Goal: Answer question/provide support: Share knowledge or assist other users

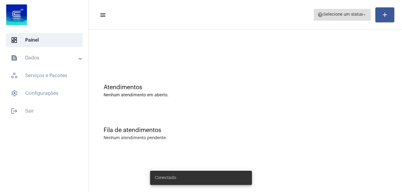
click at [332, 11] on span "help Selecione um status arrow_drop_down" at bounding box center [342, 14] width 50 height 11
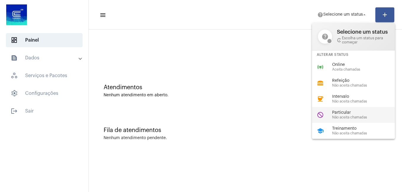
click at [342, 113] on span "Particular" at bounding box center [365, 113] width 67 height 4
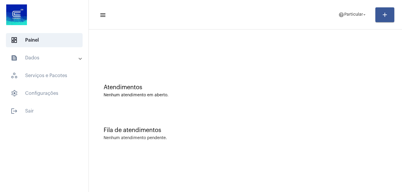
click at [183, 47] on div at bounding box center [245, 50] width 307 height 34
click at [262, 141] on div "Fila de atendimentos Nenhum atendimento pendente." at bounding box center [245, 131] width 307 height 43
click at [361, 17] on span "help Particular arrow_drop_down" at bounding box center [352, 14] width 29 height 11
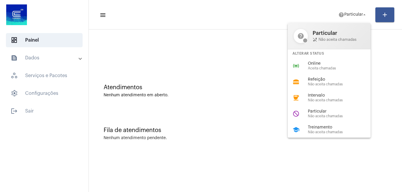
click at [245, 61] on div at bounding box center [201, 96] width 402 height 192
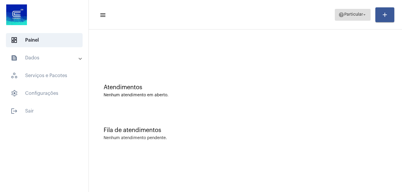
click at [365, 17] on mat-icon "arrow_drop_down" at bounding box center [364, 14] width 5 height 5
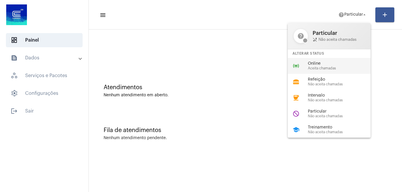
click at [323, 66] on span "Online" at bounding box center [341, 64] width 67 height 4
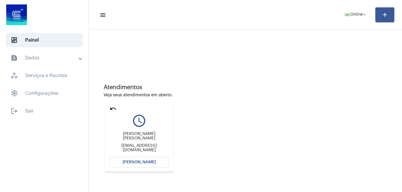
click at [150, 164] on span "[PERSON_NAME]" at bounding box center [139, 162] width 33 height 4
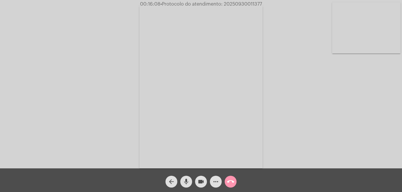
click at [216, 184] on mat-icon "more_horiz" at bounding box center [215, 181] width 7 height 7
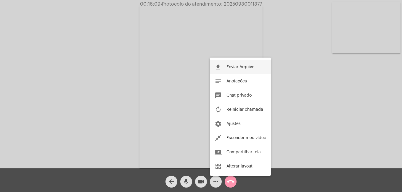
click at [238, 65] on button "file_upload Enviar Arquivo" at bounding box center [240, 67] width 61 height 14
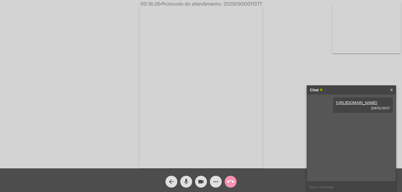
click at [391, 90] on link "X" at bounding box center [391, 90] width 3 height 9
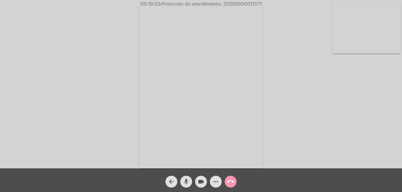
click at [218, 183] on mat-icon "more_horiz" at bounding box center [215, 181] width 7 height 7
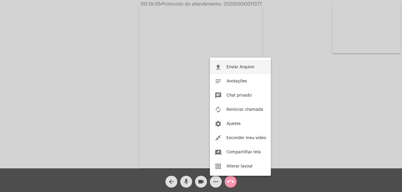
click at [239, 68] on span "Enviar Arquivo" at bounding box center [240, 67] width 28 height 4
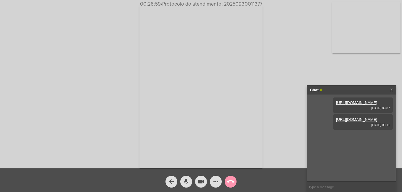
drag, startPoint x: 224, startPoint y: 4, endPoint x: 264, endPoint y: 5, distance: 40.3
click at [264, 5] on span "00:26:59 • Protocolo do atendimento: 20250930011377" at bounding box center [201, 4] width 127 height 6
copy span "20250930011377"
click at [329, 188] on input "text" at bounding box center [351, 187] width 89 height 10
paste input "20250930011377"
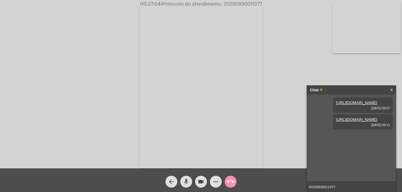
type input "20250930011377"
click at [340, 188] on input "20250930011377" at bounding box center [351, 187] width 89 height 10
click at [345, 139] on span "20250930011377" at bounding box center [351, 136] width 30 height 4
click at [301, 69] on div "Acessando Câmera e Microfone..." at bounding box center [201, 85] width 401 height 169
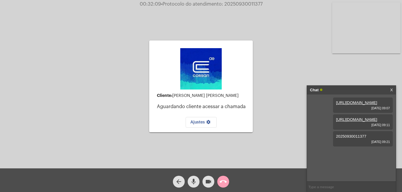
click at [226, 183] on mat-icon "call_end" at bounding box center [223, 181] width 7 height 7
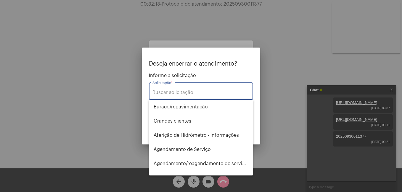
click at [163, 92] on input "Solicitação *" at bounding box center [200, 92] width 97 height 5
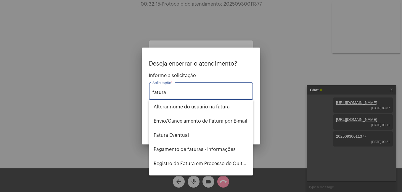
type input "fatura"
drag, startPoint x: 169, startPoint y: 91, endPoint x: 136, endPoint y: 93, distance: 32.6
click at [136, 93] on div "Deseja encerrar o atendimento? Informe a solicitação fatura Solicitação * OBS: …" at bounding box center [201, 96] width 402 height 192
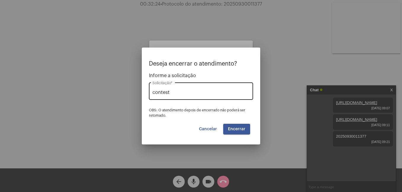
drag, startPoint x: 176, startPoint y: 90, endPoint x: 160, endPoint y: 92, distance: 15.5
click at [159, 91] on div "contest Solicitação *" at bounding box center [200, 90] width 97 height 19
drag, startPoint x: 169, startPoint y: 92, endPoint x: 122, endPoint y: 91, distance: 46.8
click at [122, 91] on div "Deseja encerrar o atendimento? Informe a solicitação contest Solicitação * OBS:…" at bounding box center [201, 96] width 402 height 192
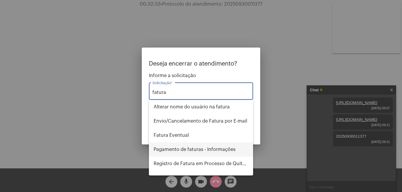
click at [176, 151] on span "Pagamento de faturas - Informações" at bounding box center [201, 150] width 95 height 14
type input "Pagamento de faturas - Informações"
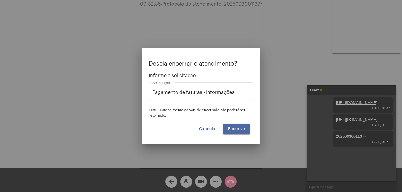
click at [244, 131] on span "Encerrar" at bounding box center [236, 129] width 17 height 4
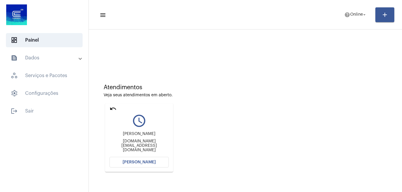
click at [133, 164] on span "[PERSON_NAME]" at bounding box center [139, 162] width 33 height 4
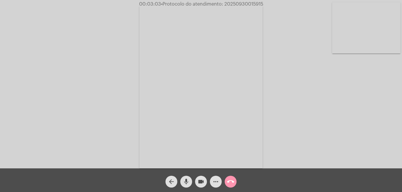
drag, startPoint x: 224, startPoint y: 4, endPoint x: 264, endPoint y: 5, distance: 40.3
click at [264, 5] on span "00:03:03 • Protocolo do atendimento: 20250930015915" at bounding box center [201, 4] width 129 height 6
click at [218, 185] on mat-icon "more_horiz" at bounding box center [215, 181] width 7 height 7
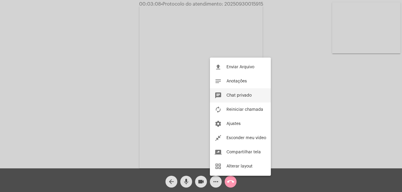
click at [238, 94] on span "Chat privado" at bounding box center [238, 96] width 25 height 4
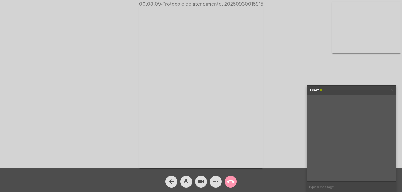
click at [329, 188] on input "text" at bounding box center [351, 187] width 89 height 10
paste input "20250930015915"
type input "20250930015915"
click at [347, 105] on link "[URL][DOMAIN_NAME]" at bounding box center [346, 103] width 41 height 4
click at [68, 73] on div "Acessando Câmera e Microfone..." at bounding box center [201, 85] width 401 height 169
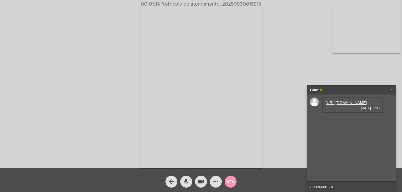
click at [343, 186] on input "20250930015915" at bounding box center [351, 187] width 89 height 10
click at [233, 183] on mat-icon "call_end" at bounding box center [230, 181] width 7 height 7
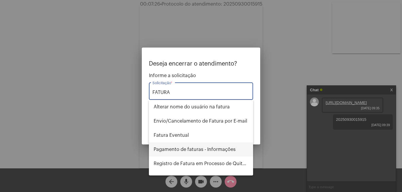
click at [189, 148] on span "Pagamento de faturas - Informações" at bounding box center [201, 150] width 95 height 14
type input "Pagamento de faturas - Informações"
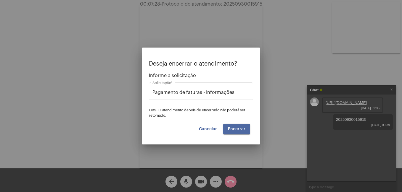
click at [239, 131] on span "Encerrar" at bounding box center [236, 129] width 17 height 4
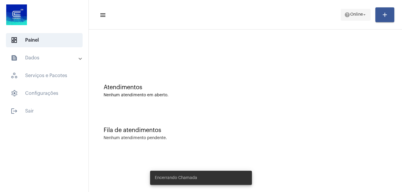
click at [367, 14] on mat-icon "arrow_drop_down" at bounding box center [364, 14] width 5 height 5
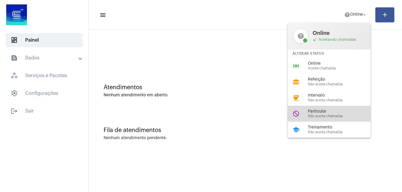
click at [329, 116] on span "Não aceita chamadas" at bounding box center [341, 117] width 67 height 4
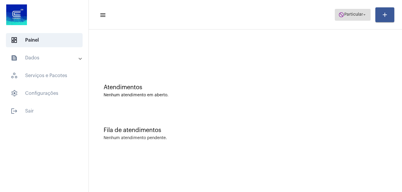
click at [365, 17] on mat-icon "arrow_drop_down" at bounding box center [364, 14] width 5 height 5
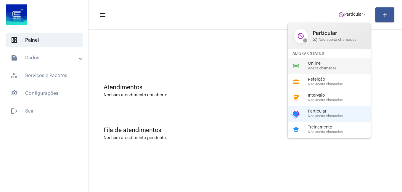
click at [320, 64] on span "Online" at bounding box center [341, 64] width 67 height 4
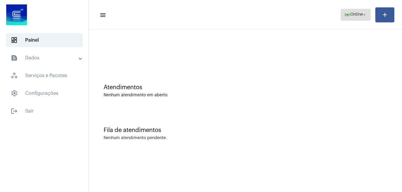
click at [366, 17] on mat-icon "arrow_drop_down" at bounding box center [364, 14] width 5 height 5
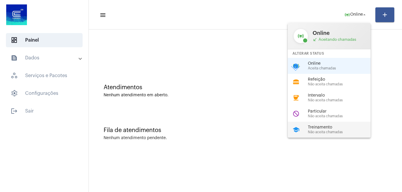
click at [326, 131] on span "Não aceita chamadas" at bounding box center [341, 133] width 67 height 4
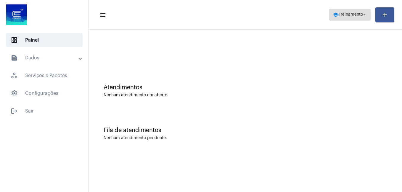
click at [341, 17] on span "school Treinamento arrow_drop_down" at bounding box center [350, 14] width 34 height 11
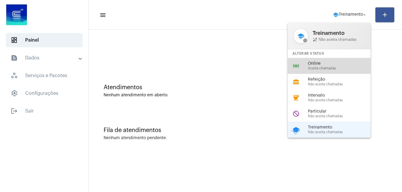
click at [318, 69] on span "Aceita chamadas" at bounding box center [341, 69] width 67 height 4
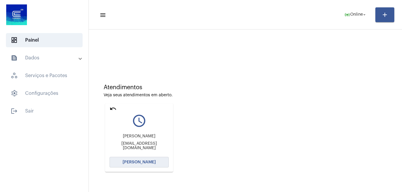
click at [143, 160] on button "[PERSON_NAME]" at bounding box center [139, 162] width 59 height 11
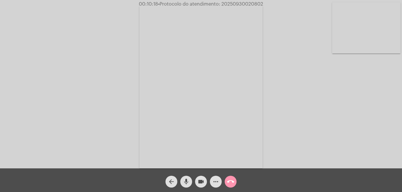
drag, startPoint x: 220, startPoint y: 5, endPoint x: 263, endPoint y: 5, distance: 43.2
click at [263, 5] on span "00:10:18 • Protocolo do atendimento: 20250930020802" at bounding box center [200, 4] width 129 height 6
copy span "20250930020802"
click at [217, 186] on mat-icon "more_horiz" at bounding box center [215, 181] width 7 height 7
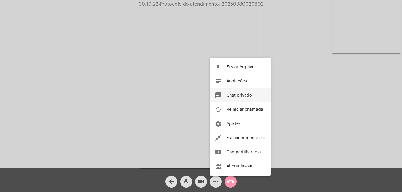
click at [234, 95] on span "Chat privado" at bounding box center [238, 96] width 25 height 4
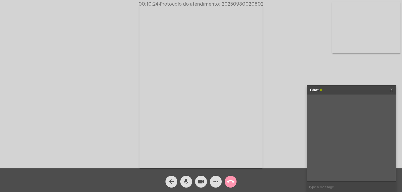
click at [319, 185] on input "text" at bounding box center [351, 187] width 89 height 10
paste input "20250930020802"
type input "20250930020802"
click at [218, 179] on mat-icon "more_horiz" at bounding box center [215, 181] width 7 height 7
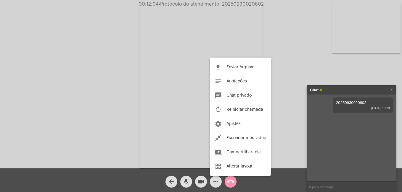
click at [231, 179] on div at bounding box center [201, 96] width 402 height 192
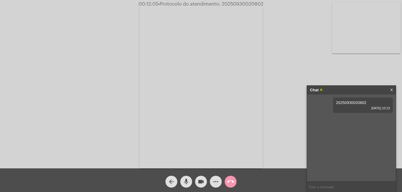
click at [231, 182] on mat-icon "call_end" at bounding box center [230, 181] width 7 height 7
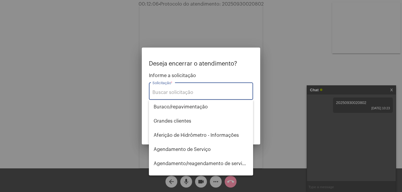
click at [170, 91] on input "Solicitação *" at bounding box center [200, 92] width 97 height 5
type input "infor"
drag, startPoint x: 170, startPoint y: 92, endPoint x: 139, endPoint y: 93, distance: 31.4
click at [139, 93] on div "Deseja encerrar o atendimento? Informe a solicitação infor Solicitação * OBS: O…" at bounding box center [201, 96] width 402 height 192
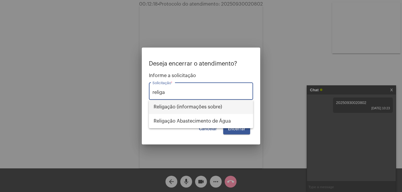
click at [168, 108] on span "Religação (informações sobre)" at bounding box center [201, 107] width 95 height 14
type input "Religação (informações sobre)"
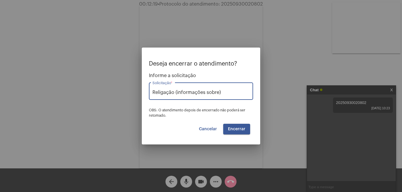
click at [232, 127] on button "Encerrar" at bounding box center [236, 129] width 27 height 11
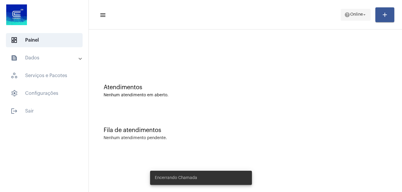
click at [362, 16] on mat-icon "arrow_drop_down" at bounding box center [364, 14] width 5 height 5
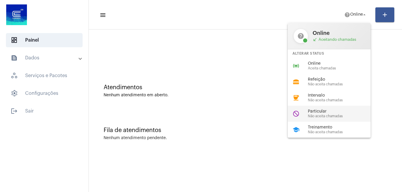
click at [319, 115] on span "Não aceita chamadas" at bounding box center [341, 117] width 67 height 4
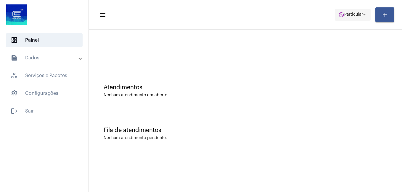
click at [359, 14] on span "Particular" at bounding box center [353, 15] width 19 height 4
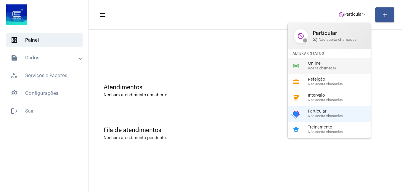
click at [319, 64] on span "Online" at bounding box center [341, 64] width 67 height 4
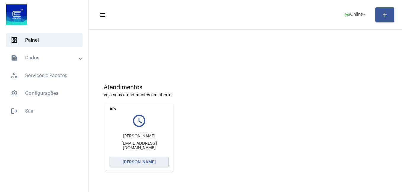
click at [136, 162] on span "[PERSON_NAME]" at bounding box center [139, 162] width 33 height 4
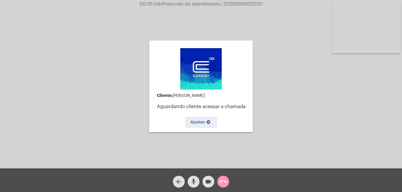
click at [196, 120] on button "Ajustes settings" at bounding box center [201, 122] width 31 height 11
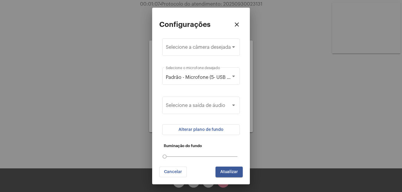
click at [122, 51] on div at bounding box center [201, 96] width 402 height 192
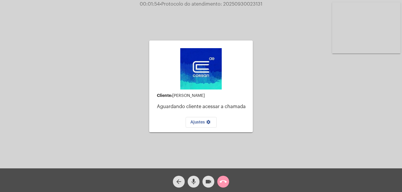
click at [220, 182] on mat-icon "call_end" at bounding box center [223, 181] width 7 height 7
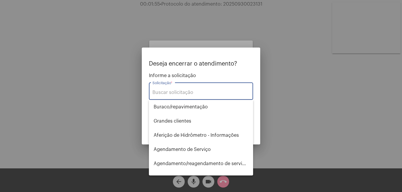
click at [177, 94] on input "Solicitação *" at bounding box center [200, 92] width 97 height 5
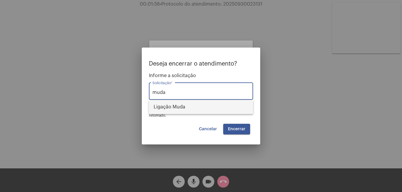
click at [177, 109] on span "Ligação Muda" at bounding box center [201, 107] width 95 height 14
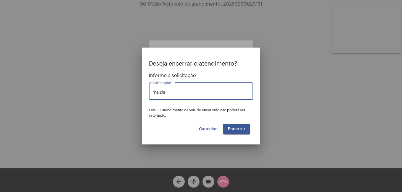
type input "Ligação Muda"
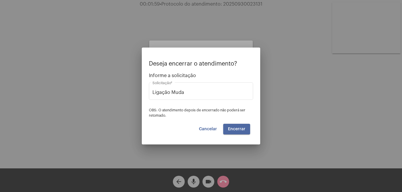
click at [240, 130] on span "Encerrar" at bounding box center [236, 129] width 17 height 4
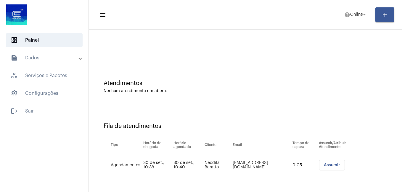
scroll to position [5, 0]
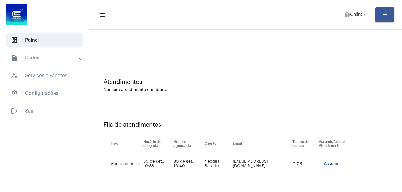
click at [326, 165] on span "Assumir" at bounding box center [332, 164] width 16 height 4
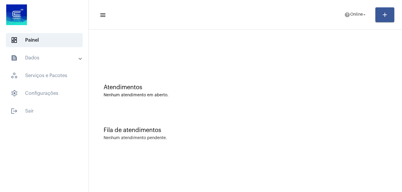
scroll to position [0, 0]
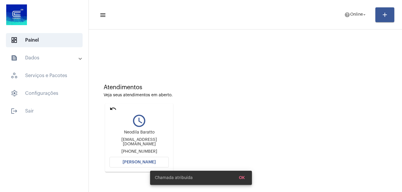
click at [138, 163] on span "[PERSON_NAME]" at bounding box center [139, 162] width 33 height 4
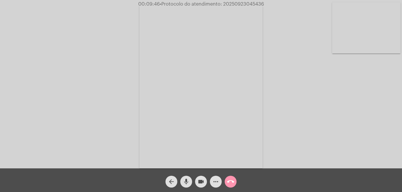
drag, startPoint x: 268, startPoint y: 173, endPoint x: 254, endPoint y: 175, distance: 14.3
click at [268, 173] on div "arrow_back mic videocam more_horiz call_end" at bounding box center [201, 181] width 402 height 24
click at [201, 179] on mat-icon "videocam" at bounding box center [200, 181] width 7 height 7
click at [184, 181] on mat-icon "mic" at bounding box center [186, 181] width 7 height 7
click at [188, 185] on mat-icon "mic_off" at bounding box center [186, 181] width 7 height 7
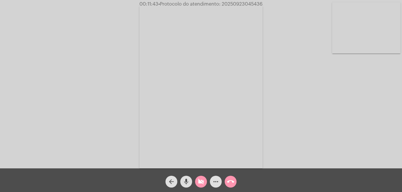
click at [187, 185] on mat-icon "mic" at bounding box center [186, 181] width 7 height 7
click at [187, 184] on mat-icon "mic_off" at bounding box center [186, 181] width 7 height 7
click at [202, 184] on mat-icon "videocam_off" at bounding box center [200, 181] width 7 height 7
click at [185, 184] on mat-icon "mic" at bounding box center [186, 181] width 7 height 7
click at [199, 183] on mat-icon "videocam" at bounding box center [200, 181] width 7 height 7
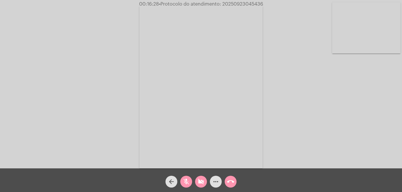
click at [189, 181] on mat-icon "mic_off" at bounding box center [186, 181] width 7 height 7
click at [189, 180] on mat-icon "mic" at bounding box center [186, 181] width 7 height 7
click at [187, 184] on mat-icon "mic_off" at bounding box center [186, 181] width 7 height 7
click at [187, 184] on mat-icon "mic" at bounding box center [186, 181] width 7 height 7
click at [185, 184] on mat-icon "mic_off" at bounding box center [186, 181] width 7 height 7
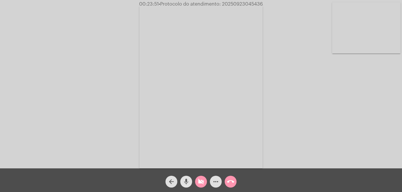
click at [185, 183] on mat-icon "mic" at bounding box center [186, 181] width 7 height 7
click at [185, 183] on mat-icon "mic_off" at bounding box center [186, 181] width 7 height 7
click at [202, 185] on mat-icon "videocam_off" at bounding box center [200, 181] width 7 height 7
click at [188, 180] on mat-icon "mic" at bounding box center [186, 181] width 7 height 7
click at [201, 184] on mat-icon "videocam" at bounding box center [200, 181] width 7 height 7
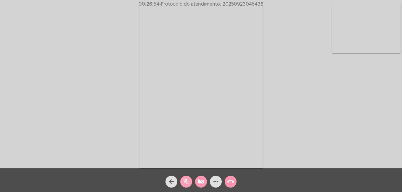
click at [186, 178] on span "mic_off" at bounding box center [186, 182] width 7 height 12
click at [198, 182] on mat-icon "videocam_off" at bounding box center [200, 181] width 7 height 7
drag, startPoint x: 223, startPoint y: 4, endPoint x: 264, endPoint y: 5, distance: 41.2
click at [264, 5] on span "00:28:49 • Protocolo do atendimento: 20250923045436" at bounding box center [201, 4] width 130 height 6
copy span "20250923045436"
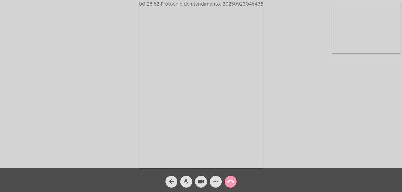
click at [186, 182] on mat-icon "mic" at bounding box center [186, 181] width 7 height 7
click at [188, 181] on mat-icon "mic_off" at bounding box center [186, 181] width 7 height 7
click at [219, 184] on button "more_horiz" at bounding box center [216, 182] width 12 height 12
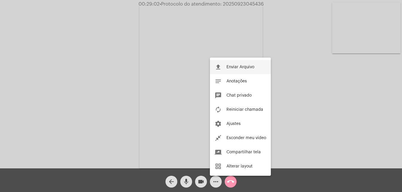
click at [239, 67] on span "Enviar Arquivo" at bounding box center [240, 67] width 28 height 4
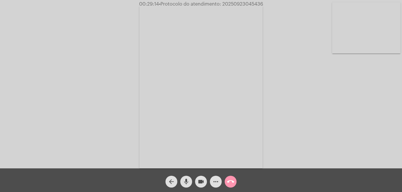
click at [230, 183] on mat-icon "call_end" at bounding box center [230, 181] width 7 height 7
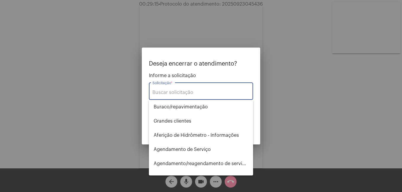
click at [178, 94] on input "Solicitação *" at bounding box center [200, 92] width 97 height 5
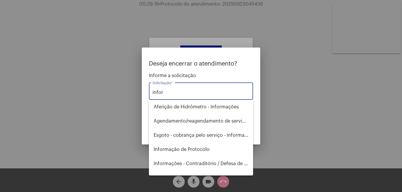
type input "infor"
click at [196, 181] on div at bounding box center [201, 96] width 402 height 192
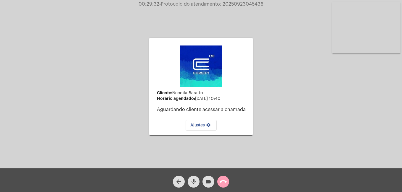
click at [223, 183] on mat-icon "call_end" at bounding box center [223, 181] width 7 height 7
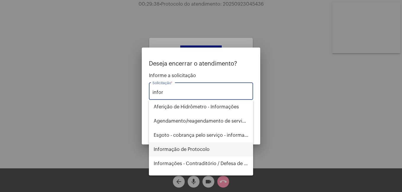
click at [188, 148] on span "Informação de Protocolo" at bounding box center [201, 150] width 95 height 14
type input "Informação de Protocolo"
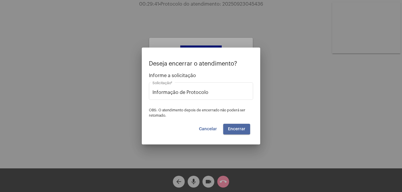
click at [235, 128] on span "Encerrar" at bounding box center [236, 129] width 17 height 4
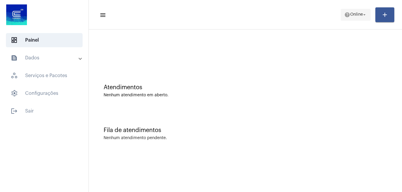
click at [350, 15] on span "Online" at bounding box center [356, 15] width 13 height 4
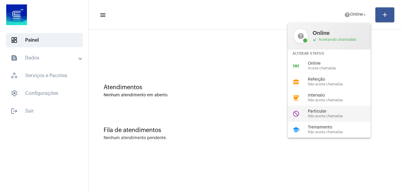
click at [327, 113] on span "Particular" at bounding box center [341, 112] width 67 height 4
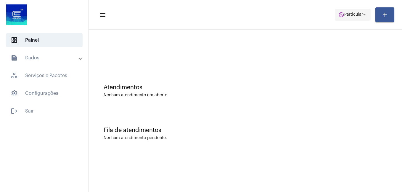
click at [351, 17] on span "do_not_disturb Particular arrow_drop_down" at bounding box center [352, 14] width 29 height 11
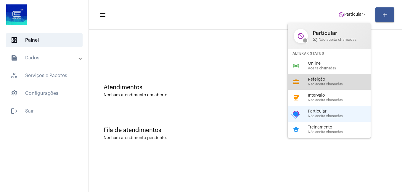
click at [323, 83] on span "Não aceita chamadas" at bounding box center [341, 85] width 67 height 4
